Goal: Browse casually

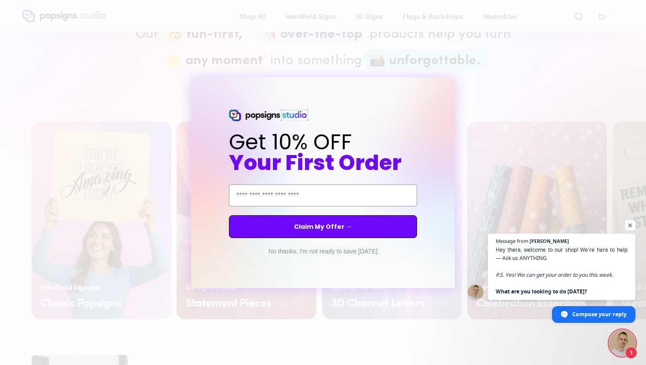
scroll to position [543, 0]
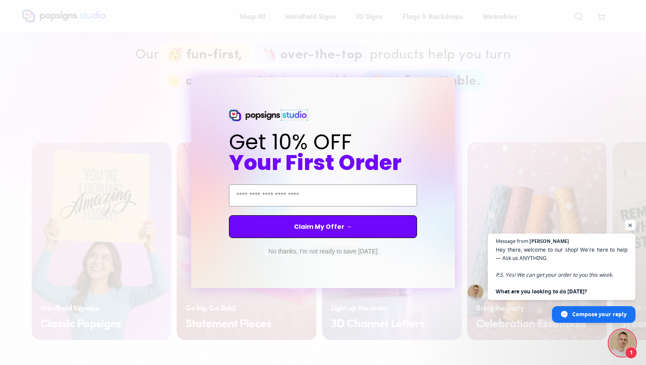
click at [458, 43] on div "Close dialog Get 10% OFF Your First Order Email Address Claim My Offer → No tha…" at bounding box center [323, 182] width 646 height 365
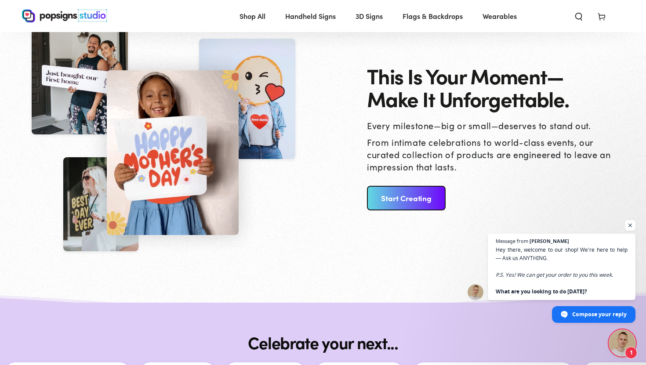
scroll to position [908, 0]
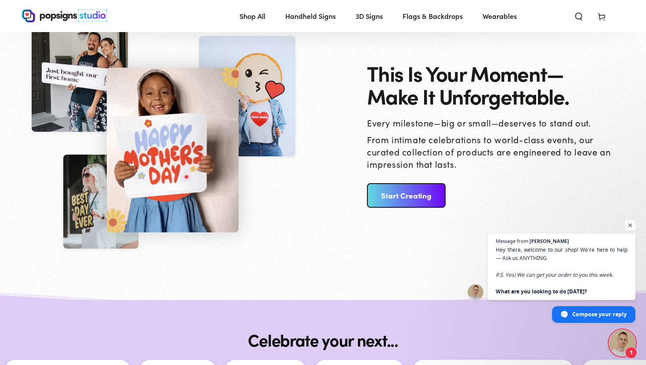
click at [396, 189] on link "Start Creating" at bounding box center [406, 195] width 79 height 25
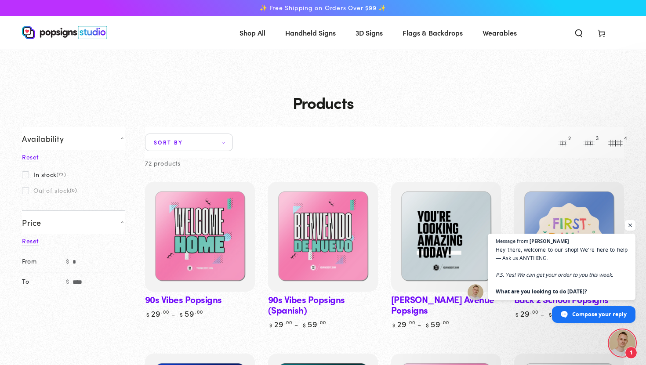
click at [207, 142] on span "Sort by" at bounding box center [189, 143] width 88 height 18
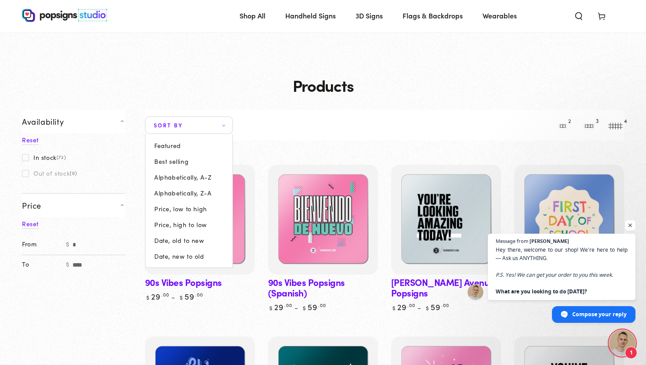
scroll to position [25, 0]
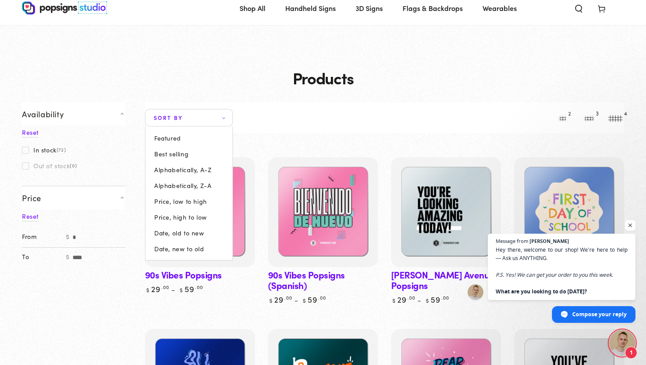
click at [145, 127] on summary "Sort by" at bounding box center [189, 118] width 88 height 18
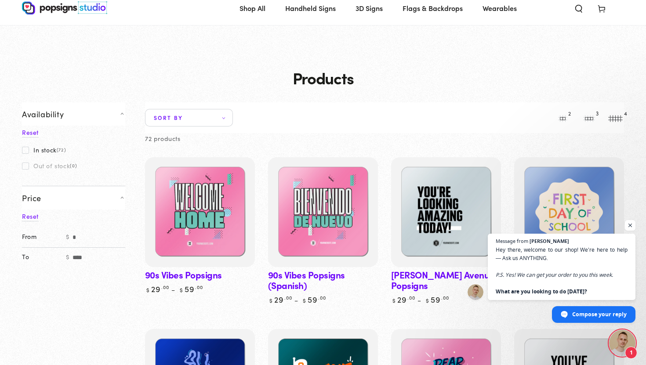
scroll to position [0, 0]
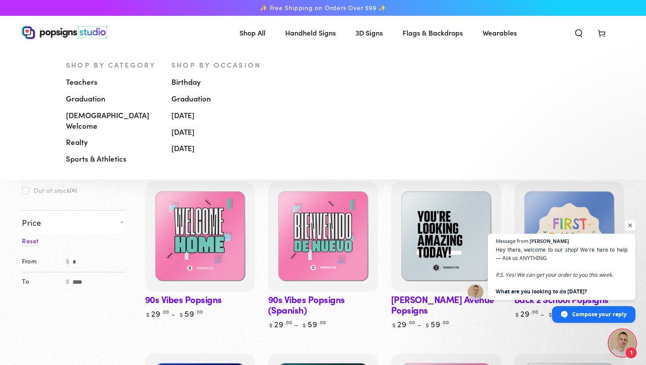
click at [301, 37] on span "Handheld Signs" at bounding box center [310, 32] width 51 height 13
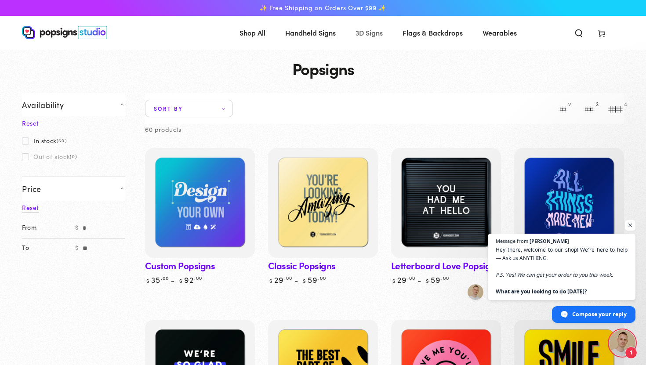
click at [363, 36] on span "3D Signs" at bounding box center [369, 32] width 27 height 13
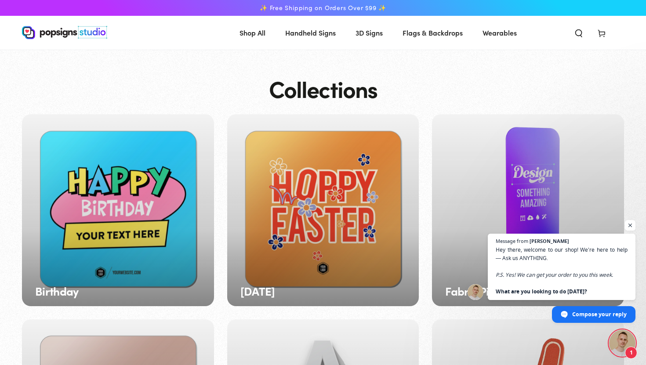
click at [495, 33] on span "Wearables" at bounding box center [500, 32] width 34 height 13
